Goal: Task Accomplishment & Management: Manage account settings

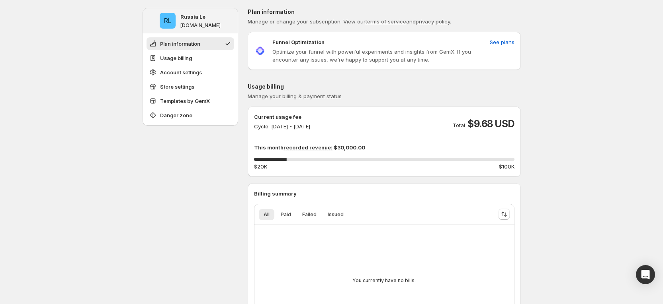
drag, startPoint x: 336, startPoint y: 149, endPoint x: 365, endPoint y: 150, distance: 29.0
click at [365, 150] on p "This month recorded revenue: $30,000.00" at bounding box center [384, 148] width 260 height 8
drag, startPoint x: 474, startPoint y: 125, endPoint x: 517, endPoint y: 127, distance: 43.4
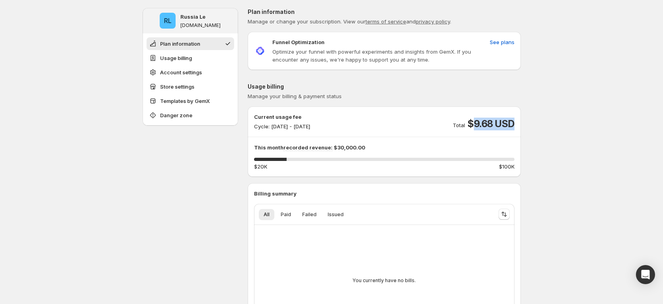
click at [517, 127] on div "Current usage fee Cycle: [DATE] - [DATE] Total $9.68 USD This month recorded re…" at bounding box center [383, 142] width 273 height 58
